Goal: Task Accomplishment & Management: Manage account settings

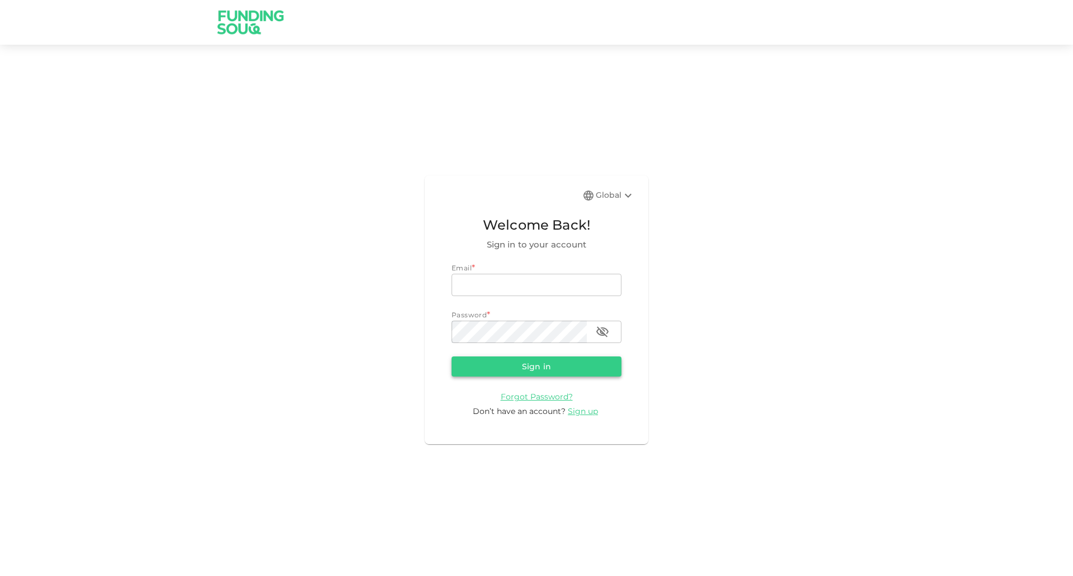
type input "[EMAIL_ADDRESS][DOMAIN_NAME]"
click at [537, 373] on button "Sign in" at bounding box center [536, 366] width 170 height 20
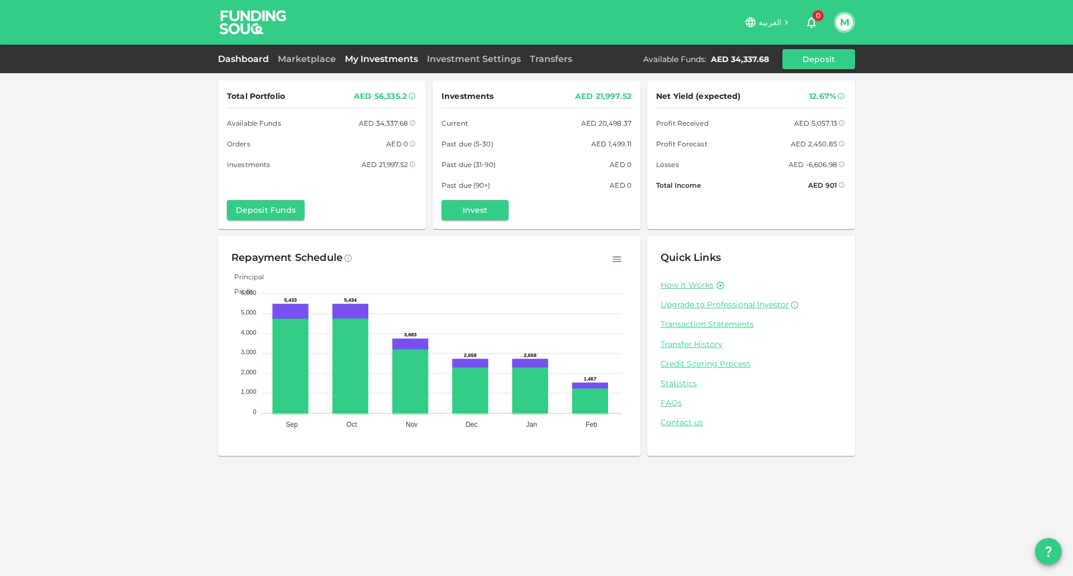
click at [355, 56] on link "My Investments" at bounding box center [381, 59] width 82 height 11
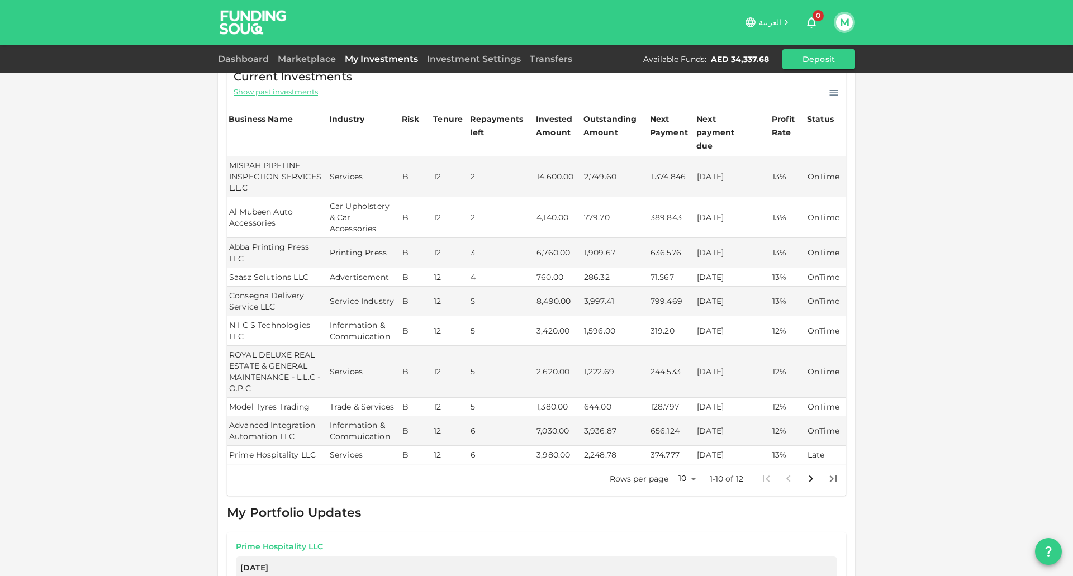
scroll to position [91, 0]
click at [963, 317] on div "My Investments You have currently invested in 12 businesses with a total exposu…" at bounding box center [536, 272] width 1073 height 727
